Goal: Navigation & Orientation: Find specific page/section

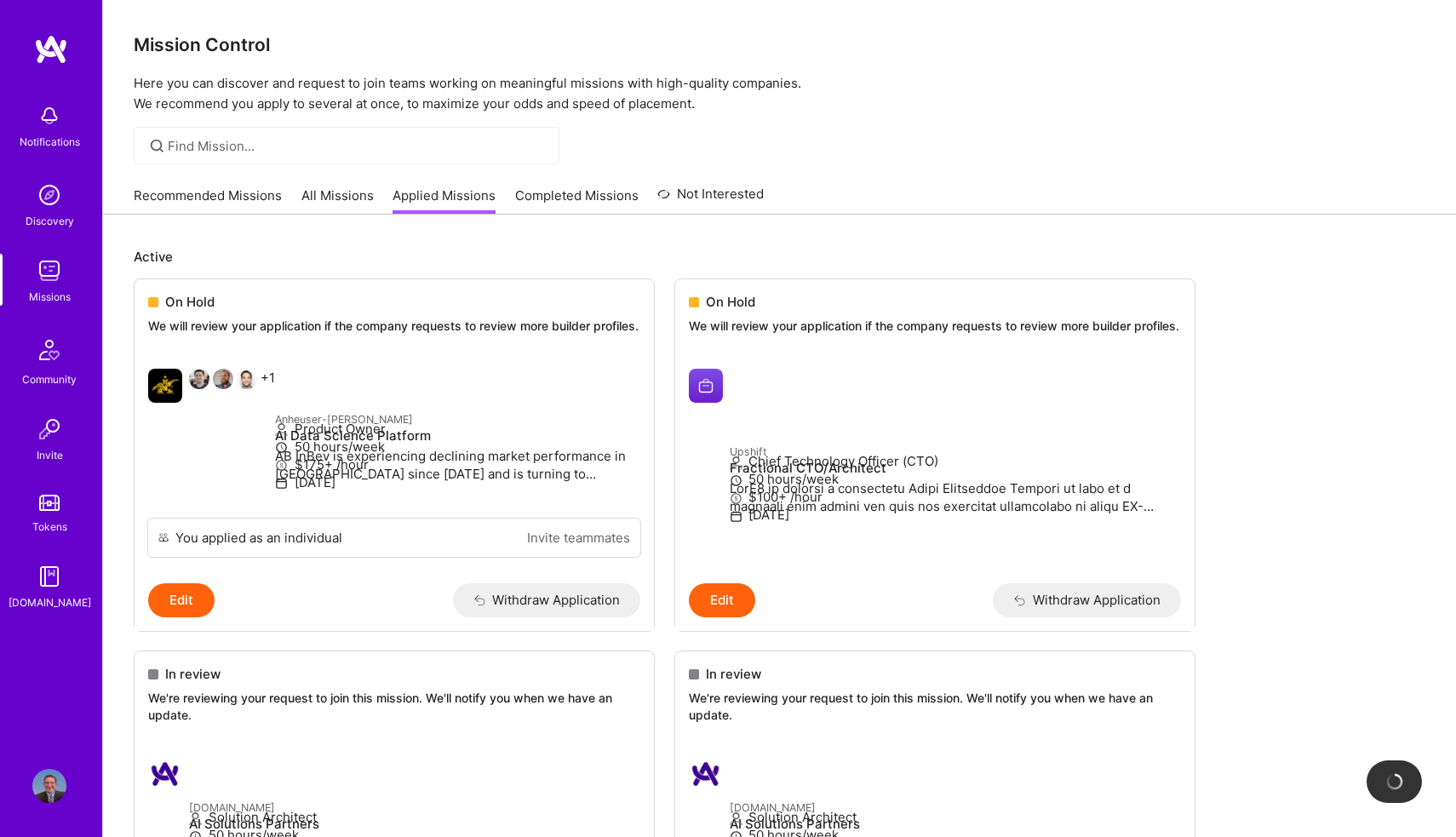
click at [58, 284] on img at bounding box center [48, 270] width 34 height 34
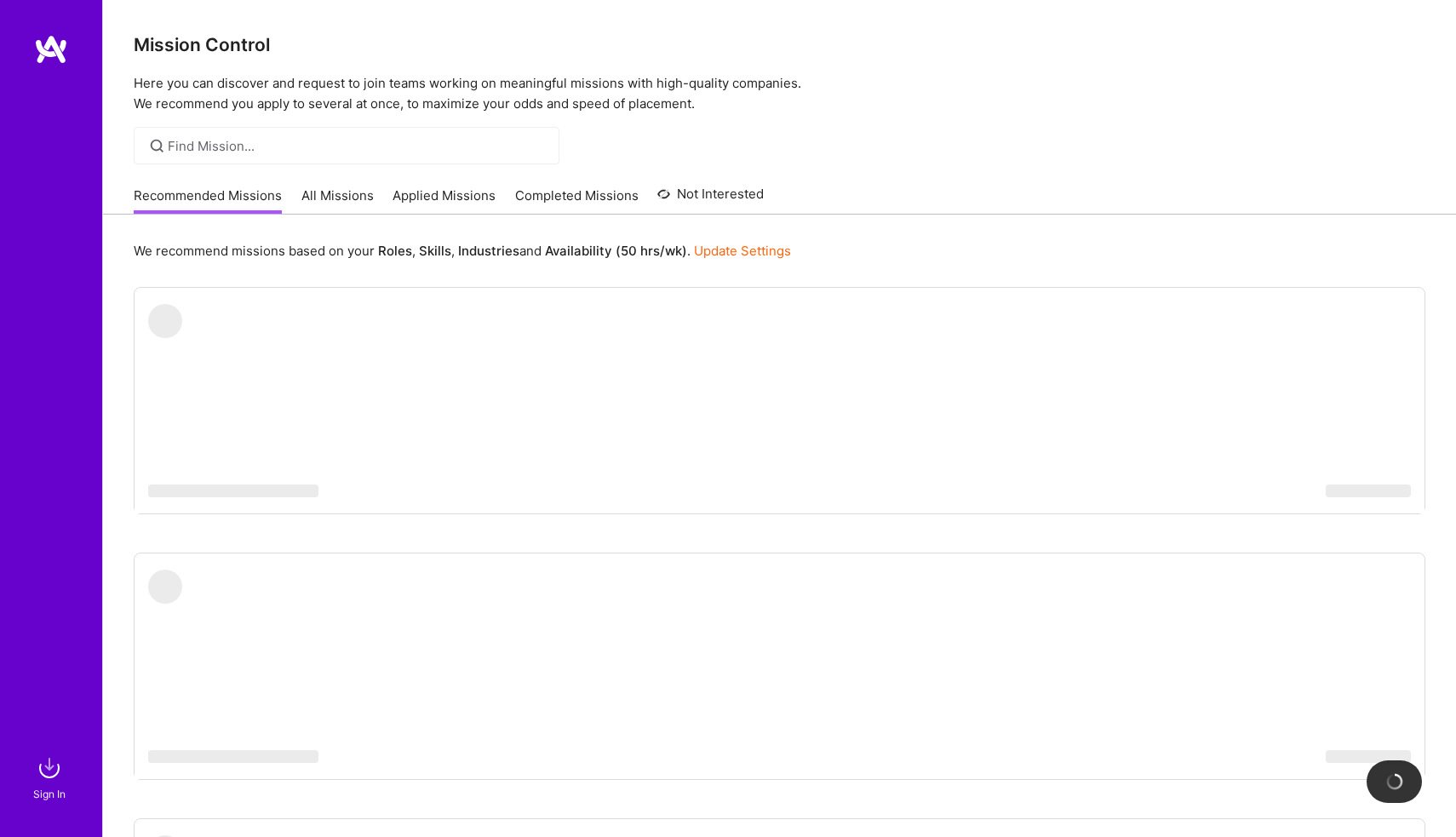
click at [49, 775] on img at bounding box center [48, 768] width 34 height 34
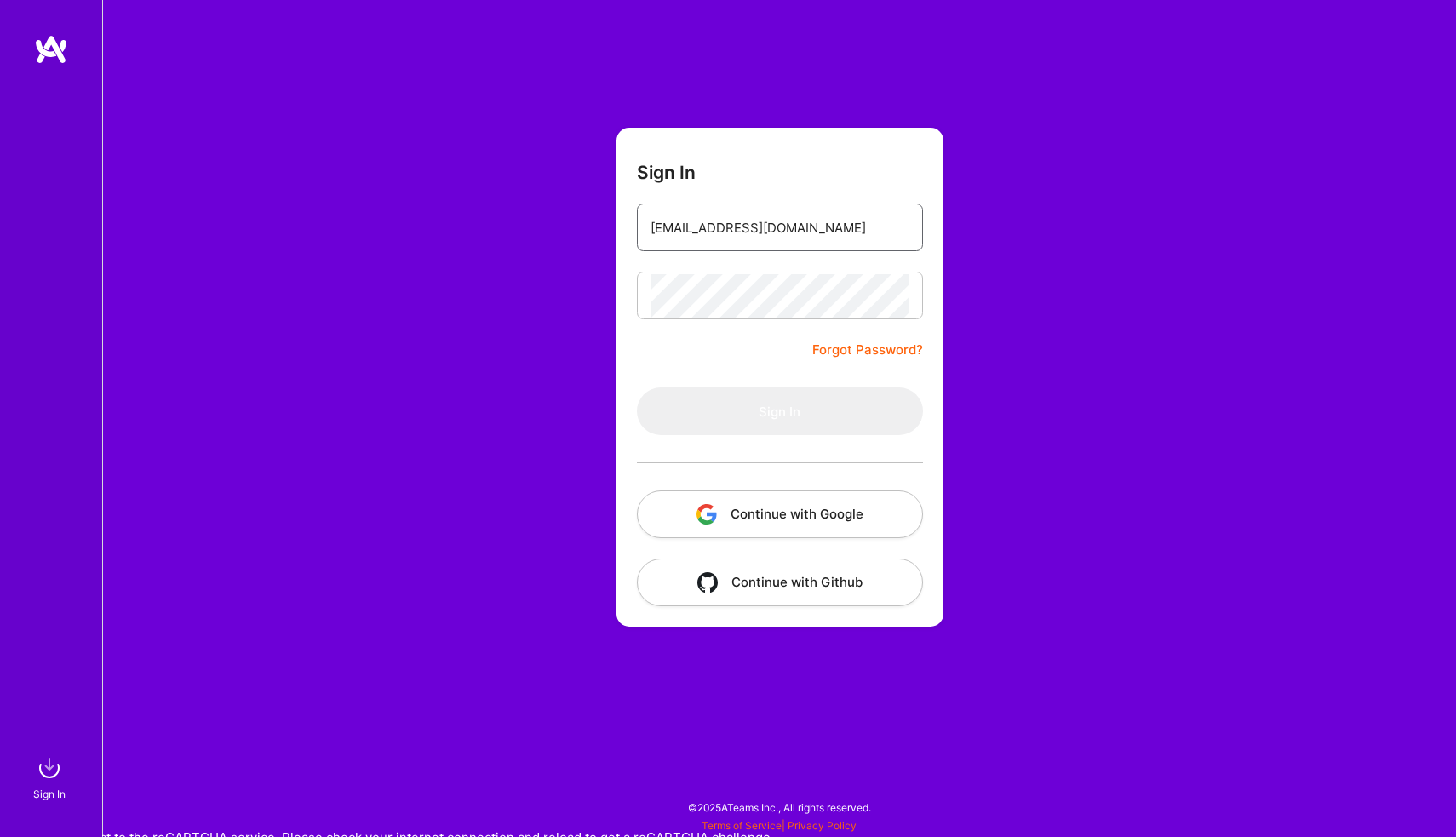
type input "[EMAIL_ADDRESS][DOMAIN_NAME]"
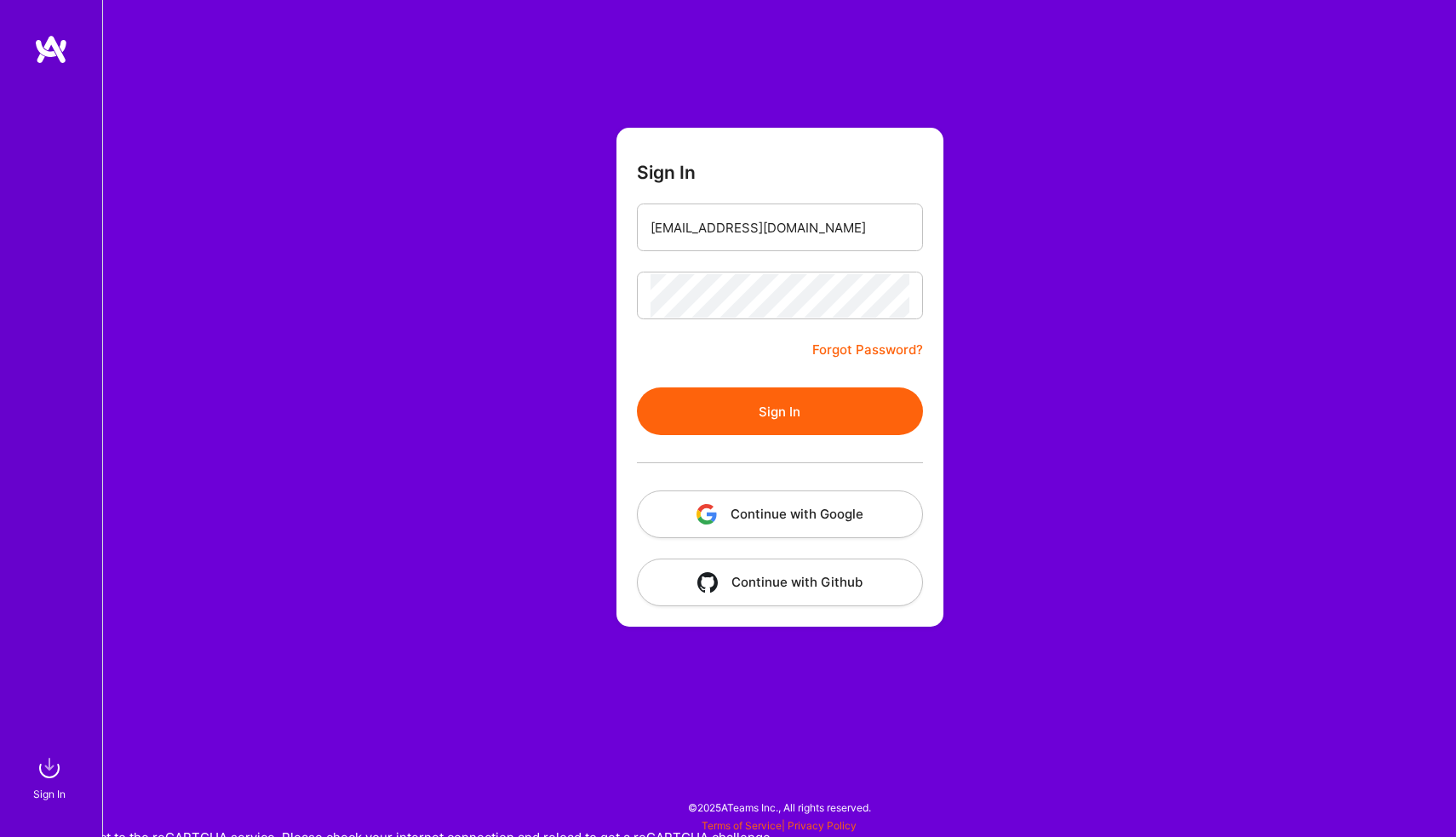
click at [733, 403] on button "Sign In" at bounding box center [780, 411] width 286 height 48
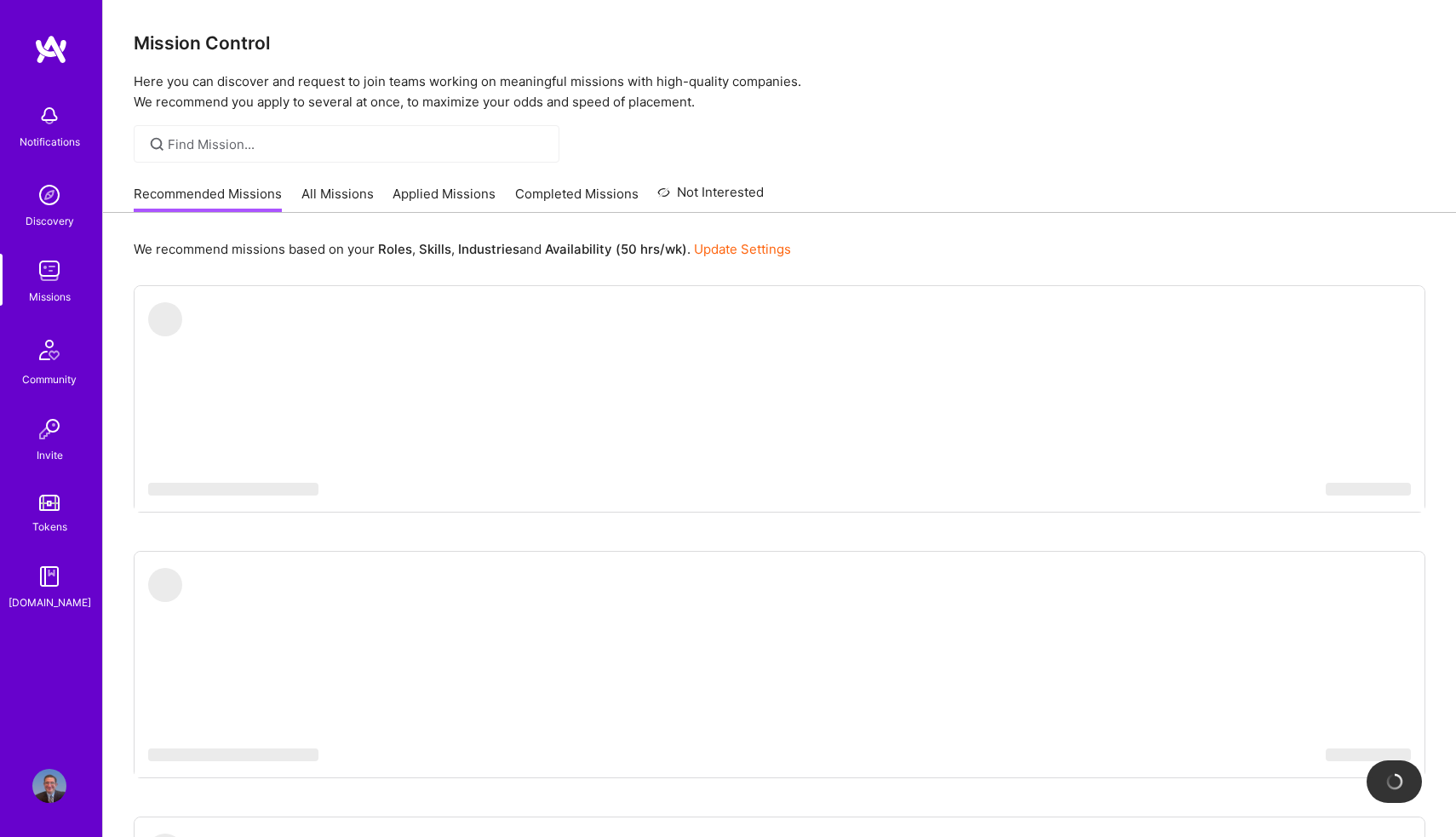
scroll to position [2, 0]
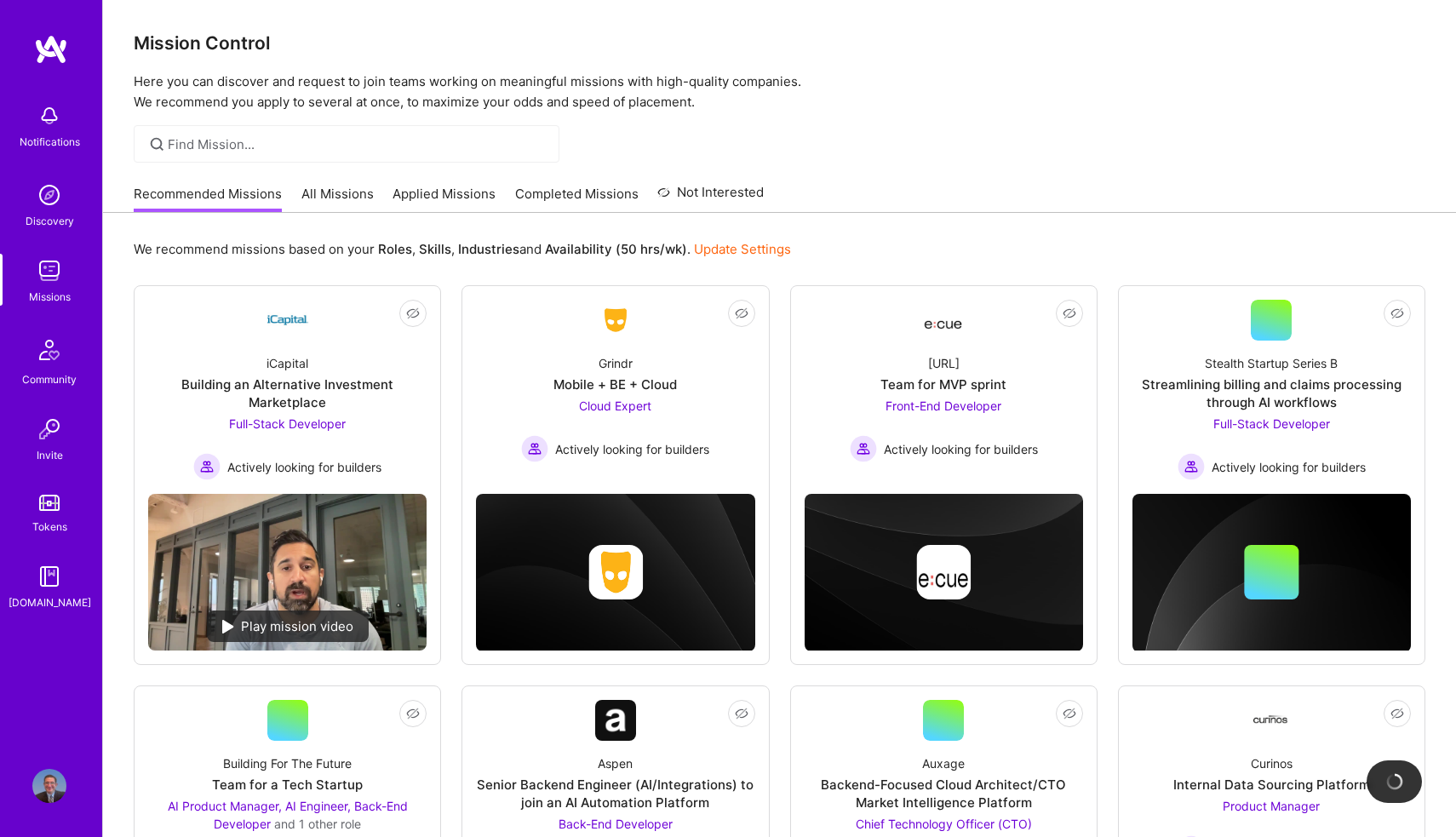
click at [427, 199] on link "Applied Missions" at bounding box center [444, 198] width 103 height 28
